Goal: Find specific page/section: Find specific page/section

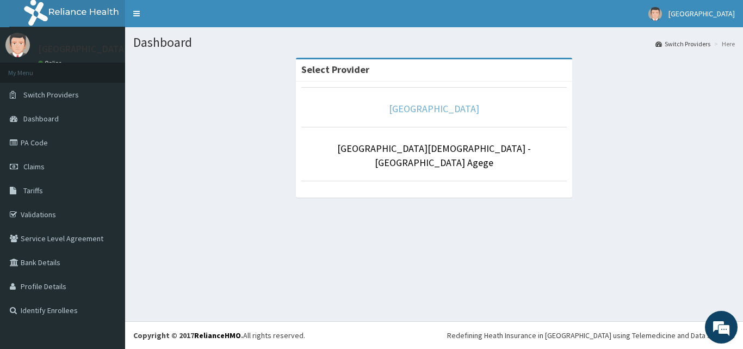
click at [389, 107] on link "[GEOGRAPHIC_DATA]" at bounding box center [434, 108] width 90 height 13
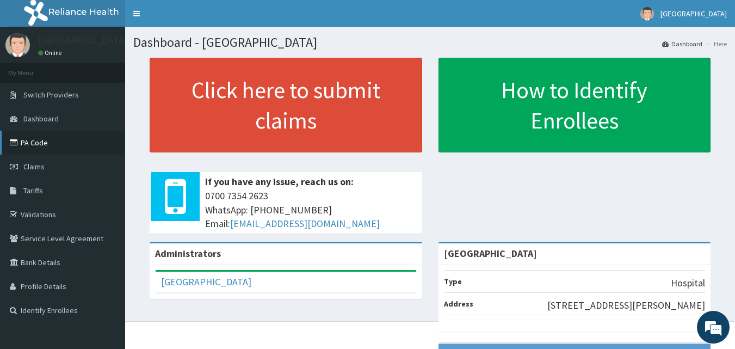
click at [26, 144] on link "PA Code" at bounding box center [62, 142] width 125 height 24
